Goal: Task Accomplishment & Management: Manage account settings

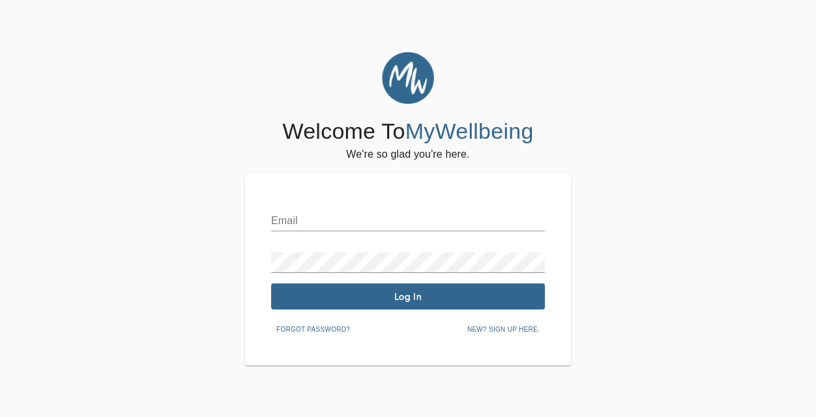
click at [420, 222] on input "text" at bounding box center [408, 221] width 274 height 21
type input "[EMAIL_ADDRESS][DOMAIN_NAME]"
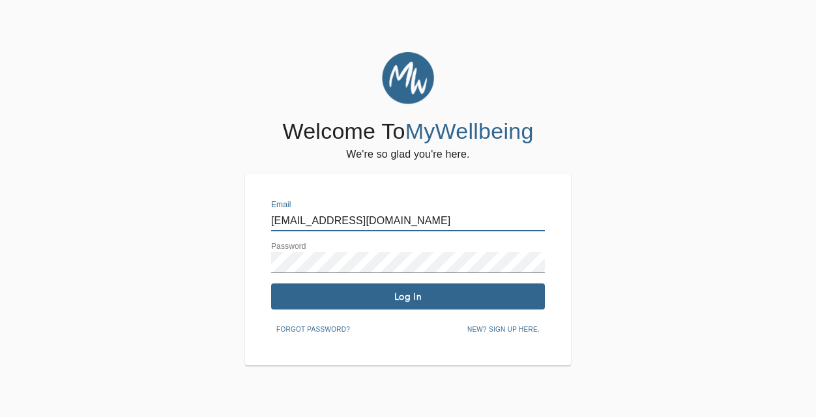
click at [360, 302] on button "Log In" at bounding box center [408, 297] width 274 height 26
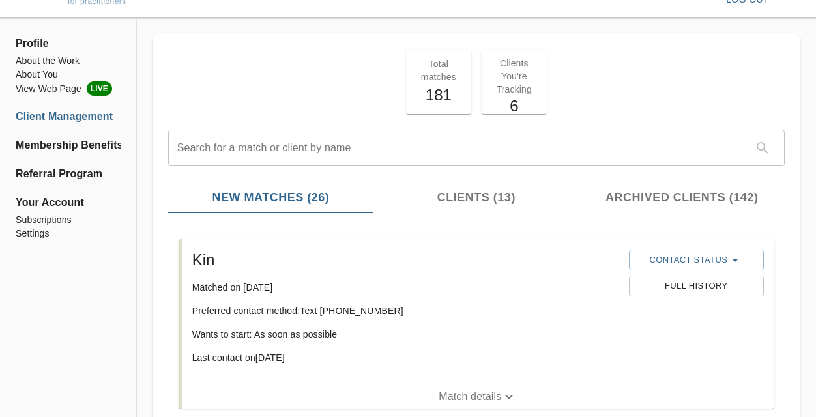
scroll to position [34, 0]
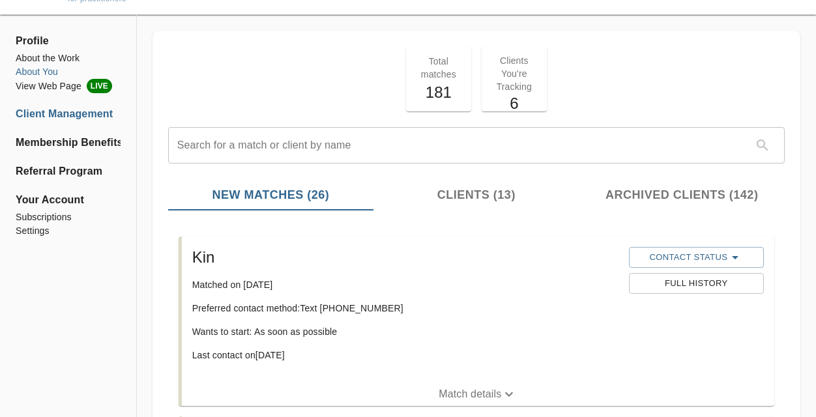
click at [33, 74] on li "About You" at bounding box center [68, 72] width 105 height 14
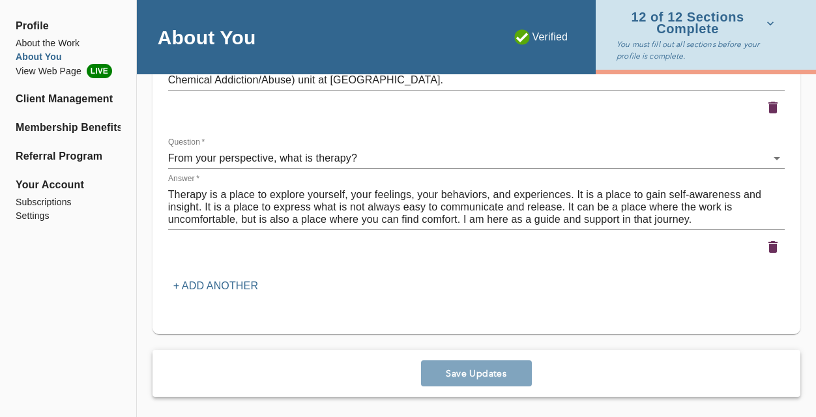
scroll to position [4680, 0]
click at [55, 100] on li "Client Management" at bounding box center [68, 99] width 105 height 16
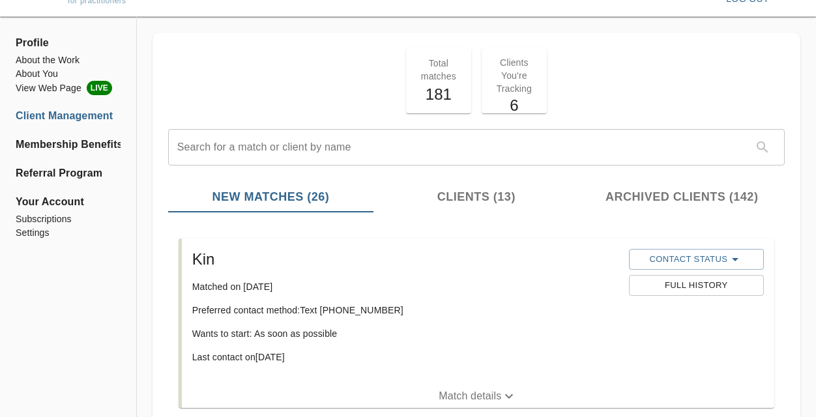
scroll to position [35, 0]
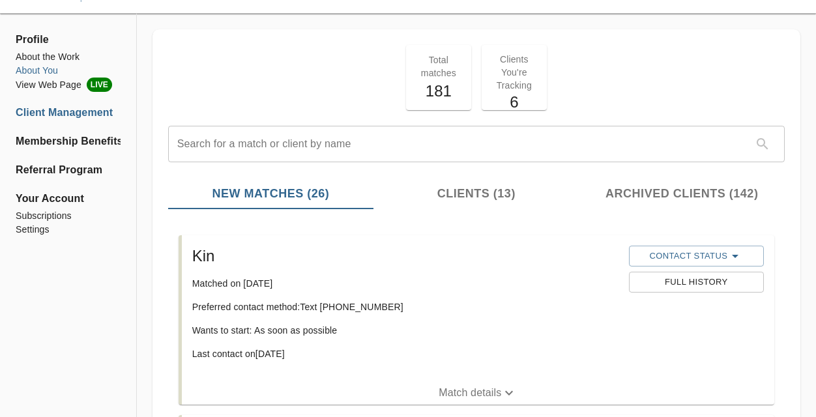
click at [42, 71] on li "About You" at bounding box center [68, 71] width 105 height 14
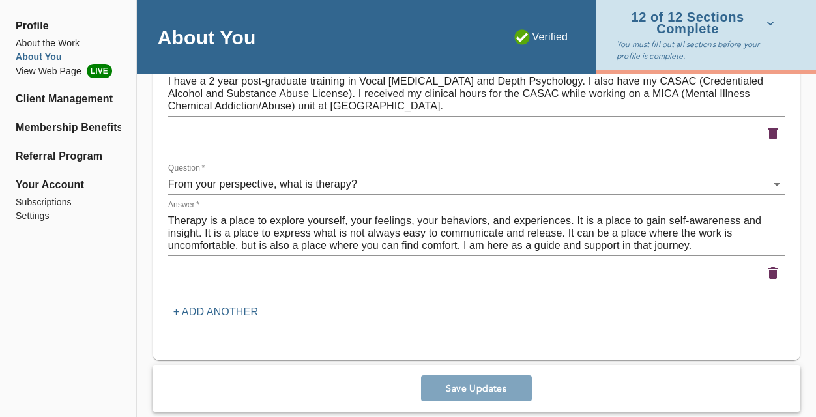
scroll to position [4680, 0]
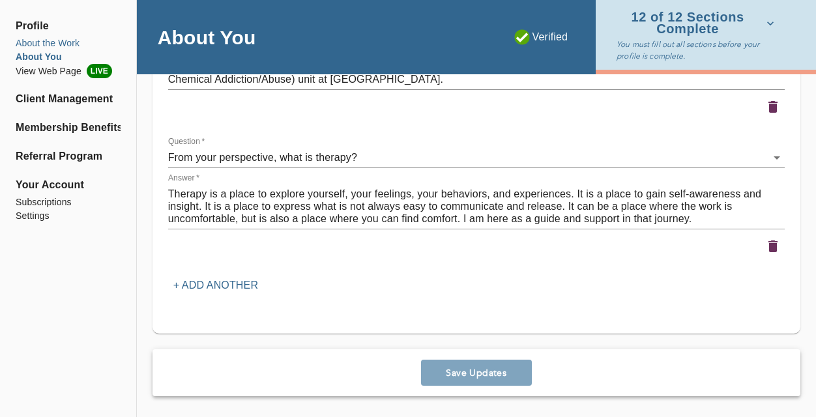
click at [48, 44] on li "About the Work" at bounding box center [68, 43] width 105 height 14
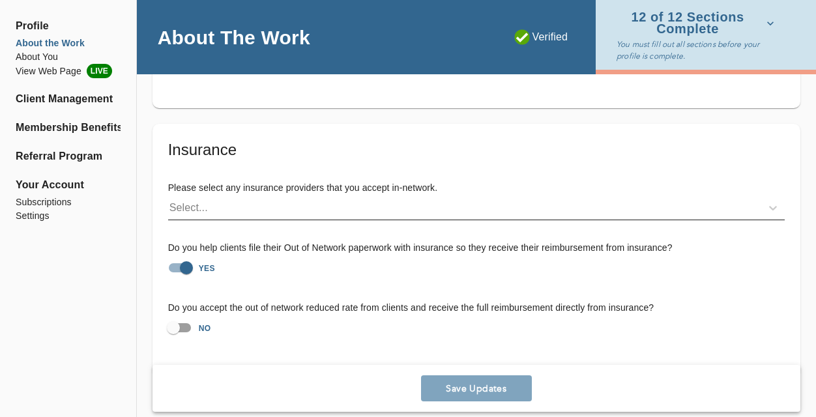
scroll to position [3085, 0]
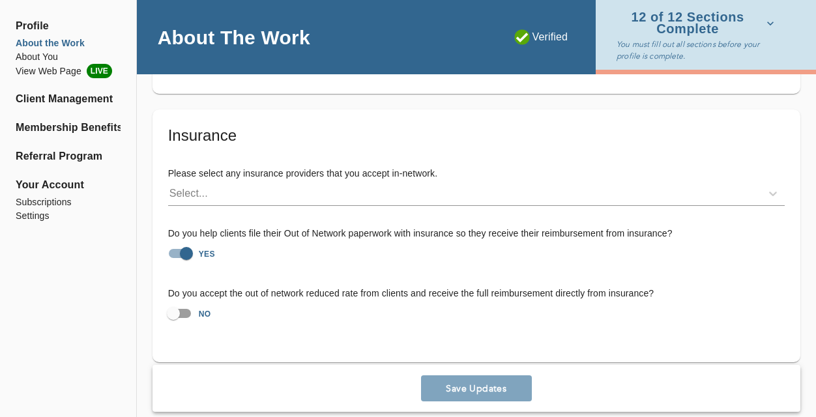
click at [175, 301] on input "NO" at bounding box center [173, 313] width 74 height 25
checkbox input "true"
click at [254, 183] on div "Select..." at bounding box center [464, 193] width 593 height 21
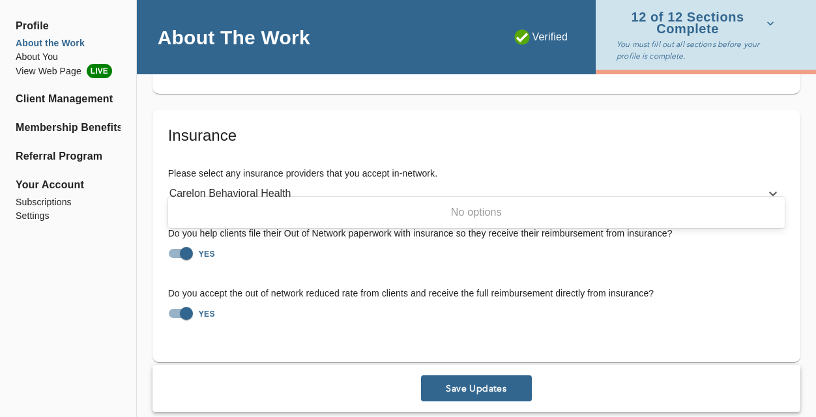
type input "Carelon Behavioral Health"
click at [189, 301] on input "YES" at bounding box center [186, 313] width 74 height 25
checkbox input "false"
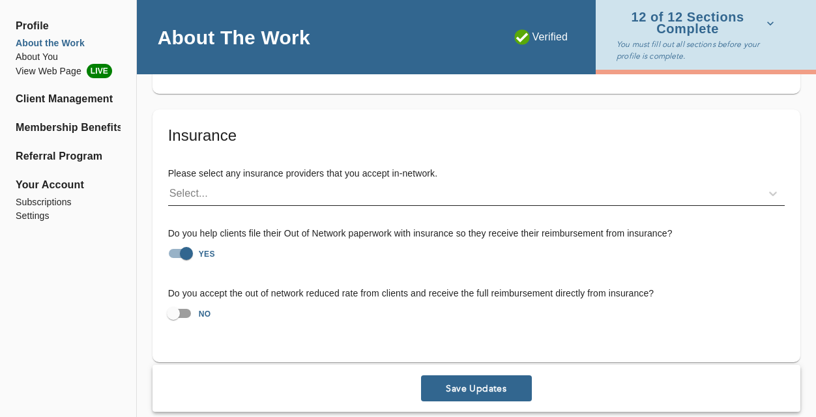
click at [307, 183] on div "Select..." at bounding box center [464, 193] width 593 height 21
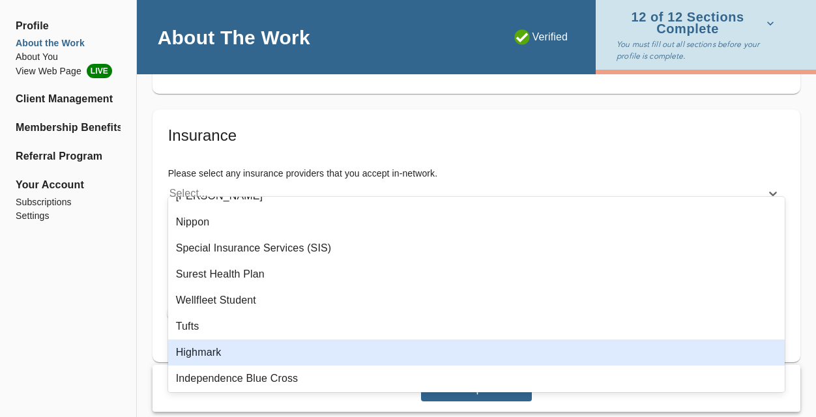
scroll to position [1530, 0]
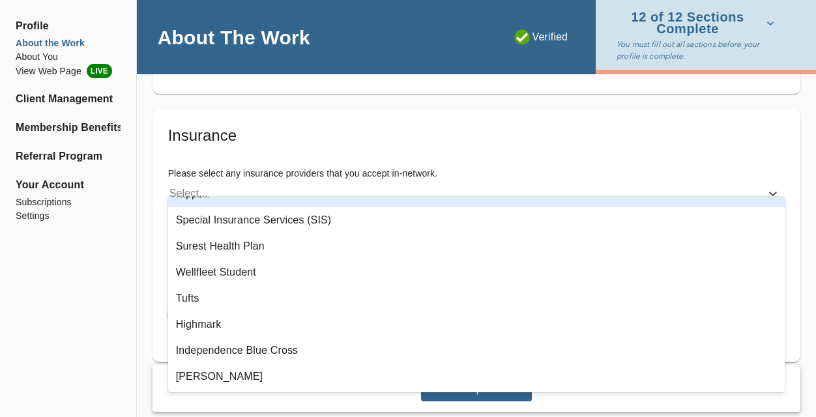
click at [249, 185] on div "Select..." at bounding box center [464, 193] width 593 height 21
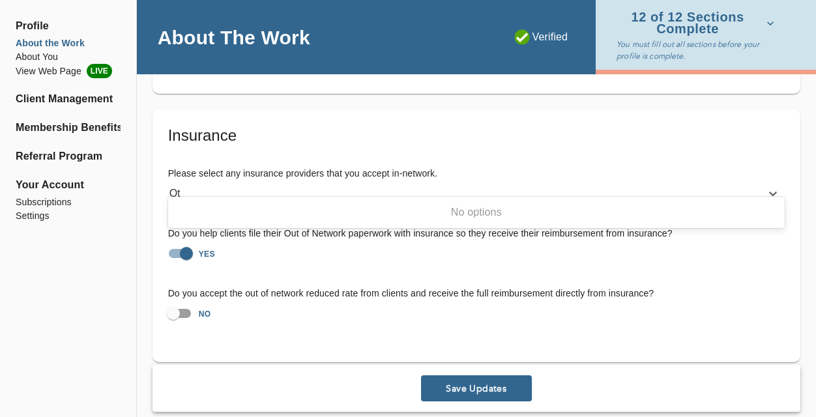
type input "O"
type input "Carelon"
click at [547, 140] on div "Insurance Please select any insurance providers that you accept in-network. Sel…" at bounding box center [476, 230] width 617 height 211
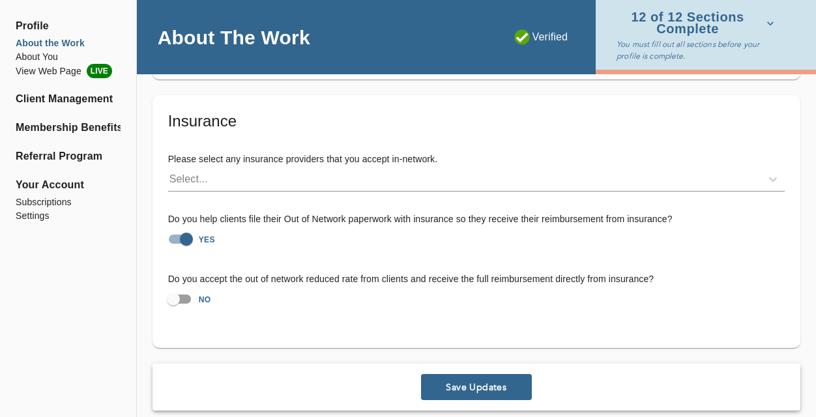
click at [486, 381] on span "Save Updates" at bounding box center [476, 387] width 100 height 12
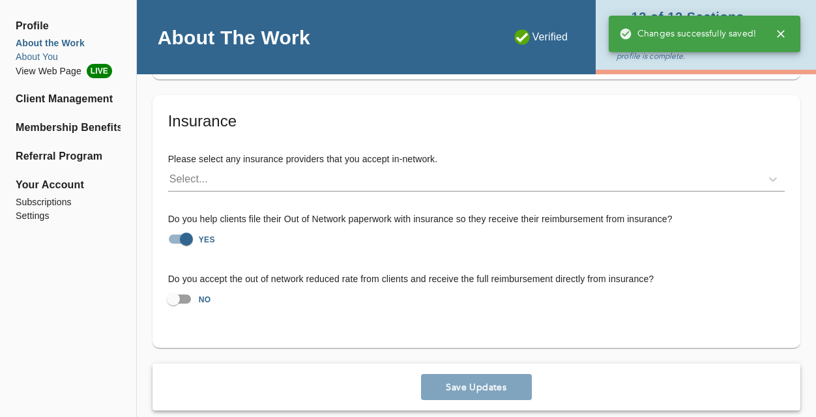
click at [32, 55] on li "About You" at bounding box center [68, 57] width 105 height 14
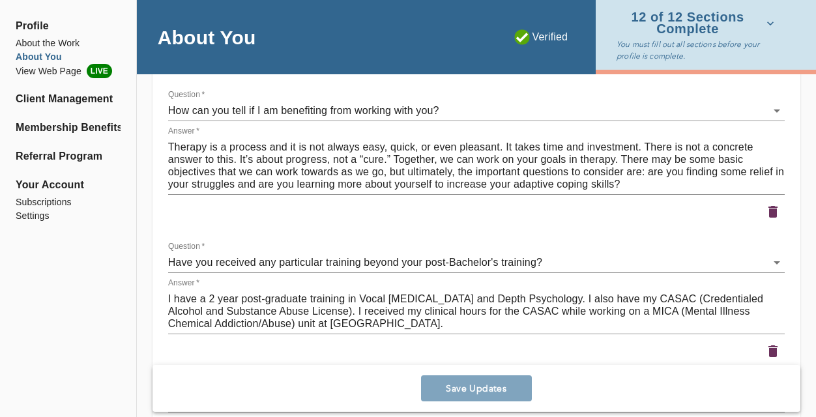
scroll to position [4680, 0]
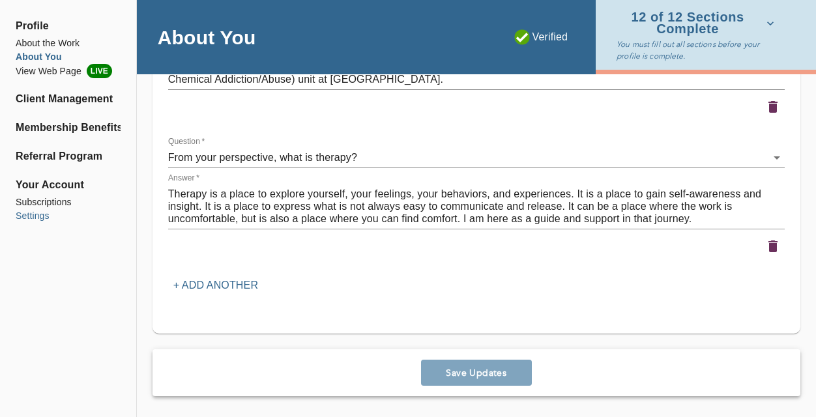
click at [35, 213] on li "Settings" at bounding box center [68, 216] width 105 height 14
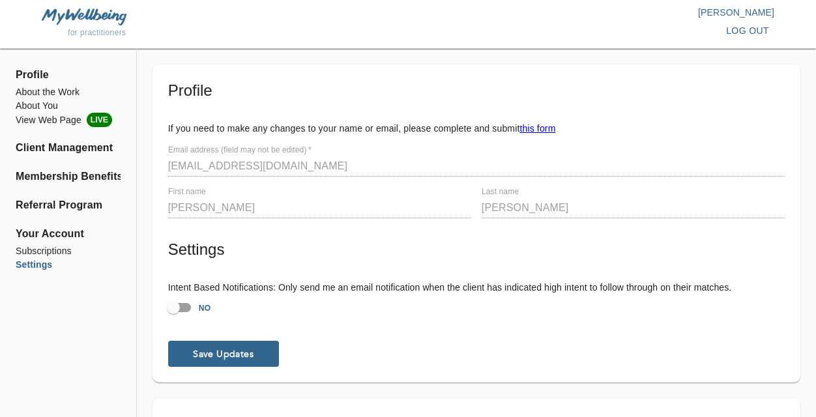
click at [72, 20] on img at bounding box center [84, 16] width 85 height 16
click at [743, 16] on p "[PERSON_NAME]" at bounding box center [591, 12] width 366 height 13
click at [55, 249] on li "Subscriptions" at bounding box center [68, 251] width 105 height 14
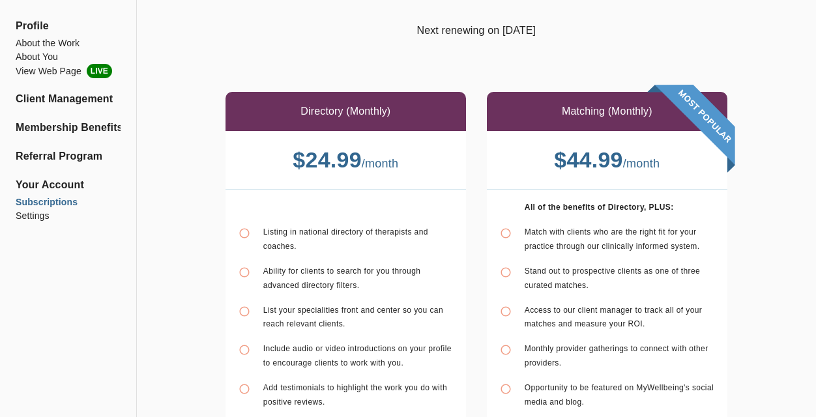
scroll to position [106, 0]
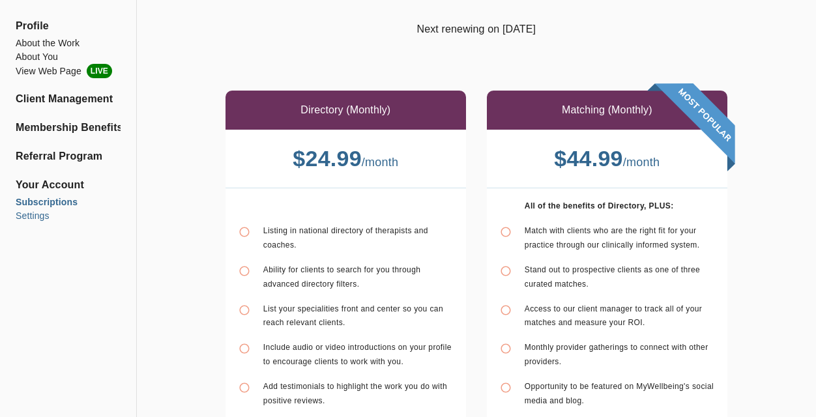
click at [33, 216] on li "Settings" at bounding box center [68, 216] width 105 height 14
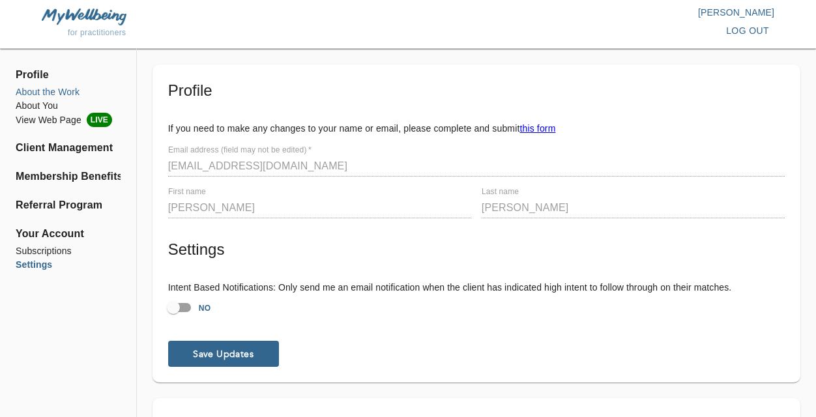
click at [51, 91] on li "About the Work" at bounding box center [68, 92] width 105 height 14
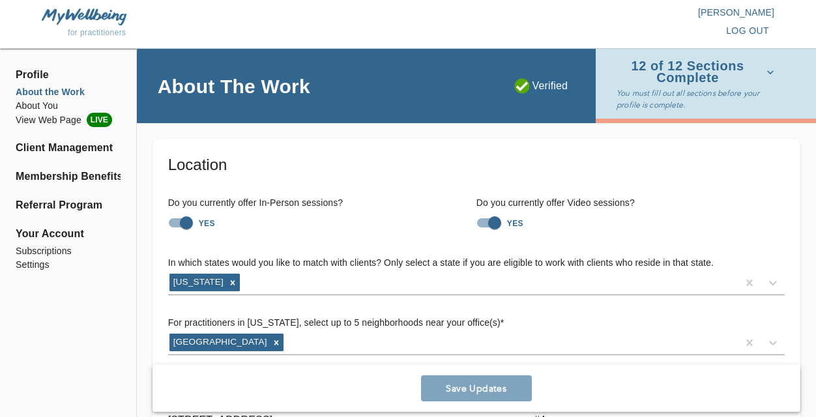
click at [117, 1] on div "for practitioners [PERSON_NAME] log out" at bounding box center [408, 24] width 816 height 49
click at [83, 13] on img at bounding box center [84, 16] width 85 height 16
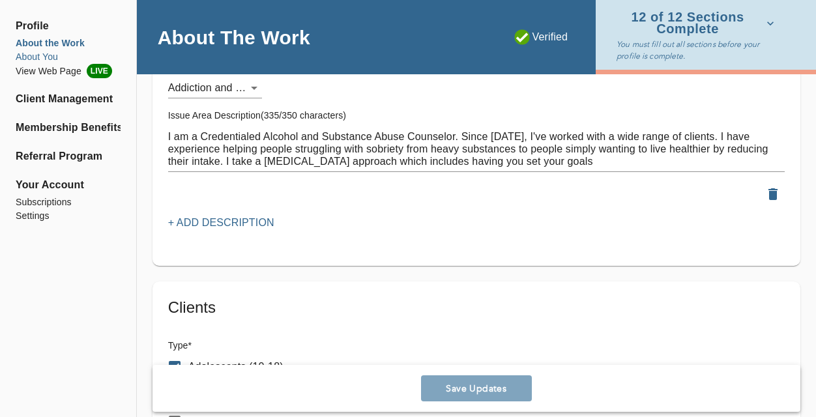
click at [42, 59] on li "About You" at bounding box center [68, 57] width 105 height 14
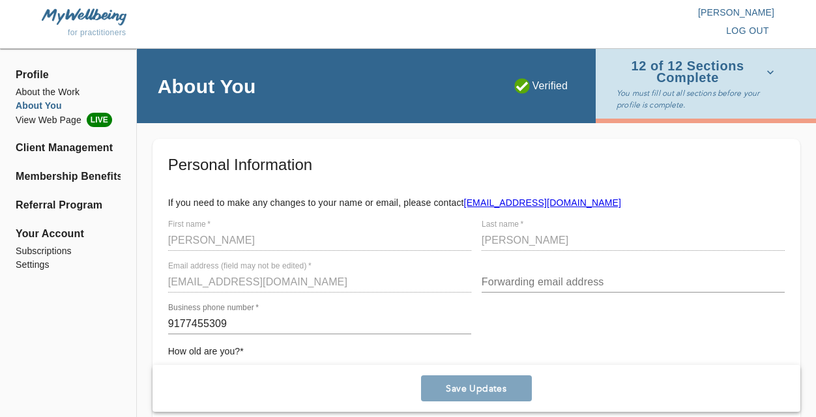
click at [47, 156] on ul "Client Management" at bounding box center [68, 153] width 105 height 26
click at [40, 147] on li "Client Management" at bounding box center [68, 148] width 105 height 16
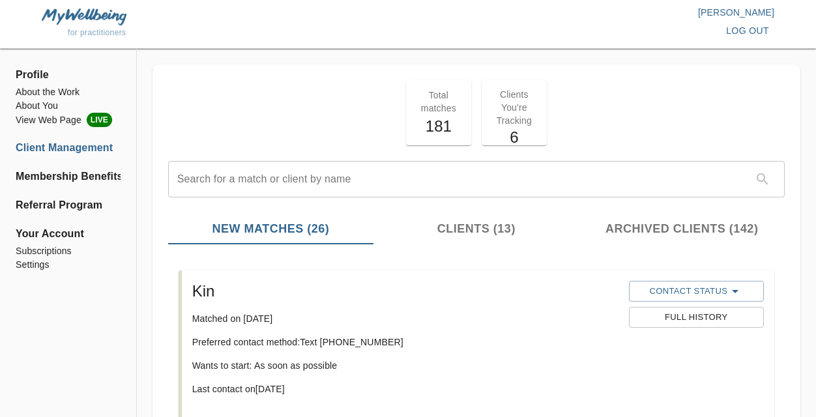
click at [27, 73] on span "Profile" at bounding box center [68, 75] width 105 height 16
click at [42, 95] on li "About the Work" at bounding box center [68, 92] width 105 height 14
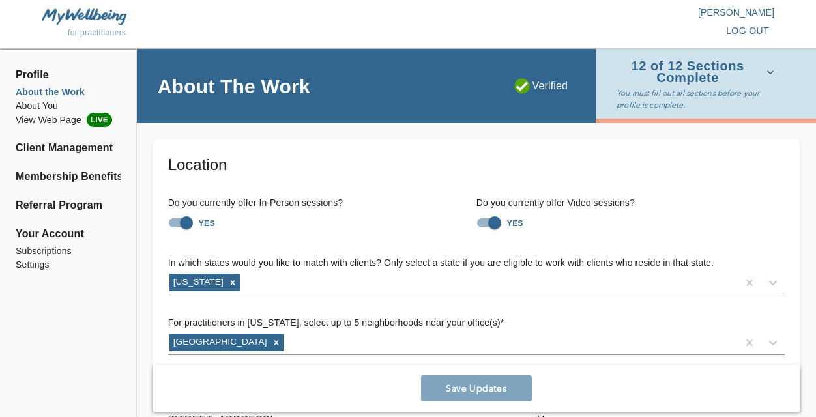
click at [763, 67] on span "12 of 12 Sections Complete" at bounding box center [696, 72] width 158 height 23
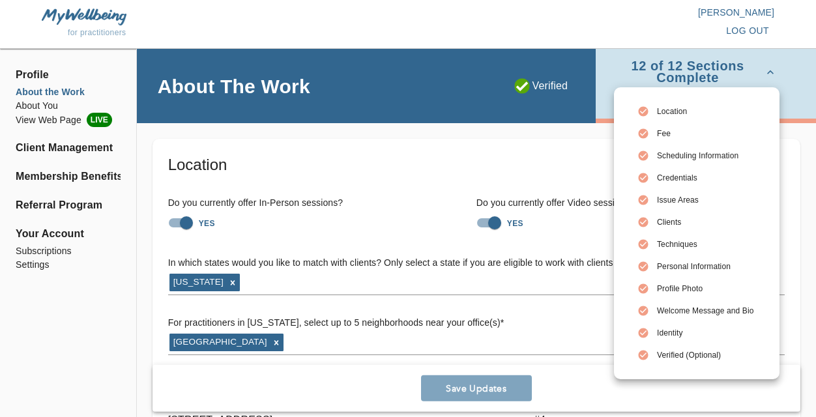
click at [39, 109] on div at bounding box center [408, 208] width 816 height 417
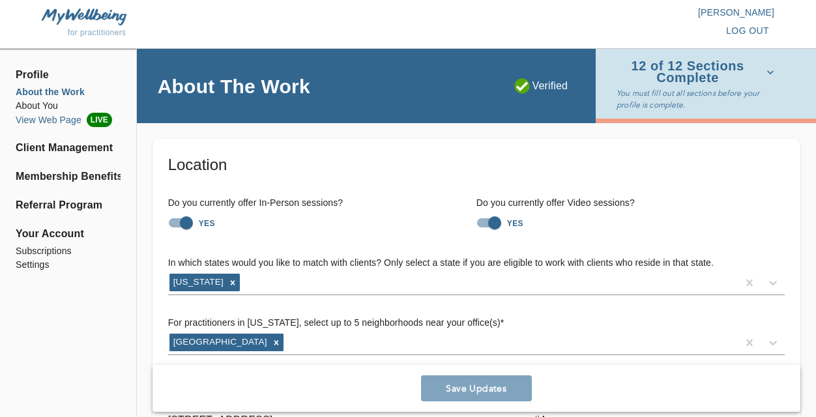
click at [48, 122] on li "View Web Page LIVE" at bounding box center [68, 120] width 105 height 14
